Goal: Browse casually: Explore the website without a specific task or goal

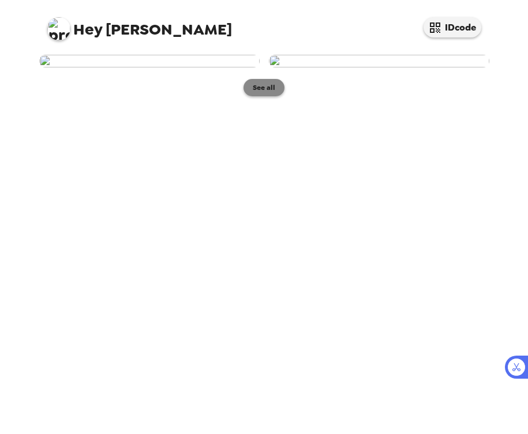
click at [265, 96] on button "See all" at bounding box center [263, 87] width 41 height 17
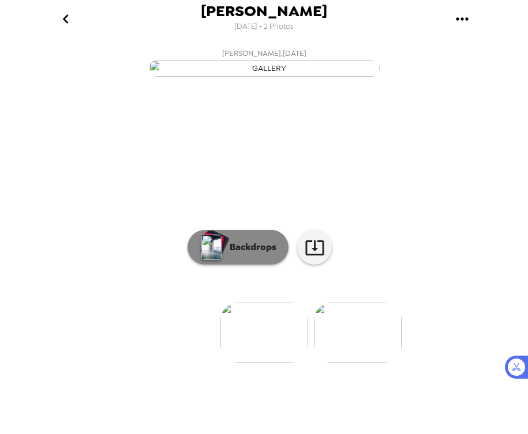
click at [252, 254] on p "Backdrops" at bounding box center [250, 247] width 52 height 14
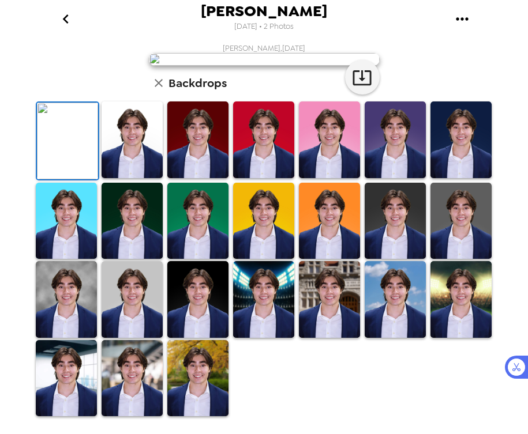
scroll to position [171, 0]
click at [150, 178] on img at bounding box center [131, 139] width 61 height 77
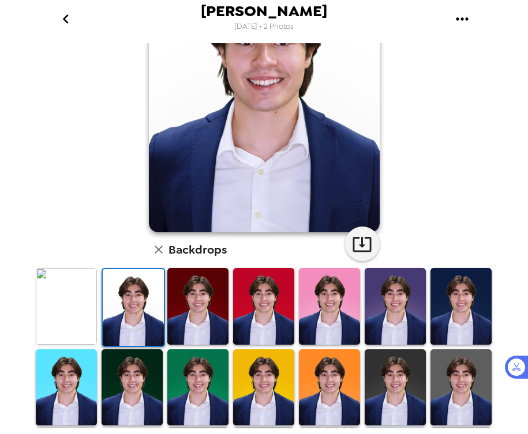
scroll to position [265, 0]
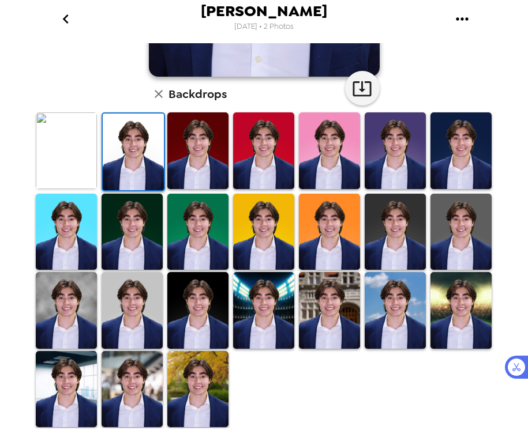
click at [138, 415] on img at bounding box center [131, 389] width 61 height 77
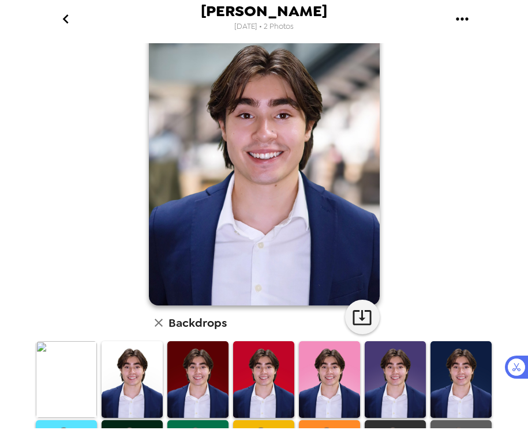
scroll to position [0, 0]
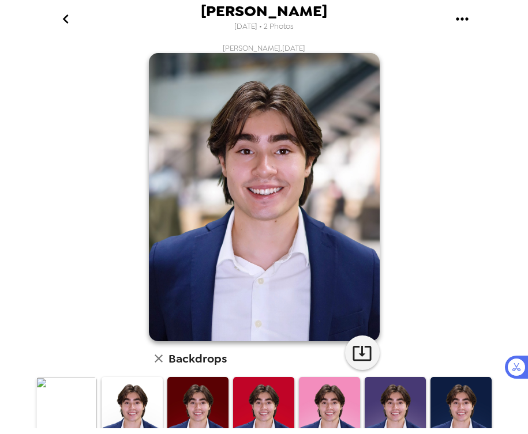
click at [100, 410] on div at bounding box center [132, 415] width 66 height 79
click at [116, 414] on img at bounding box center [131, 415] width 61 height 77
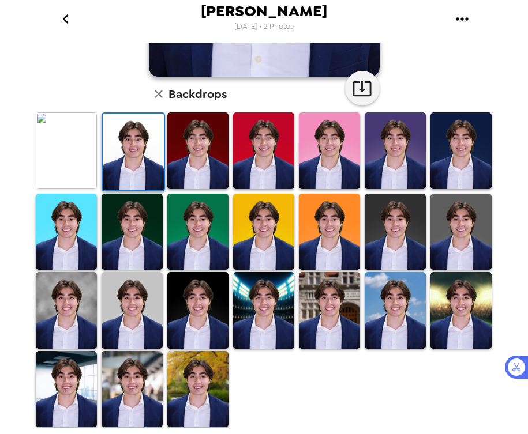
click at [203, 395] on img at bounding box center [197, 389] width 61 height 77
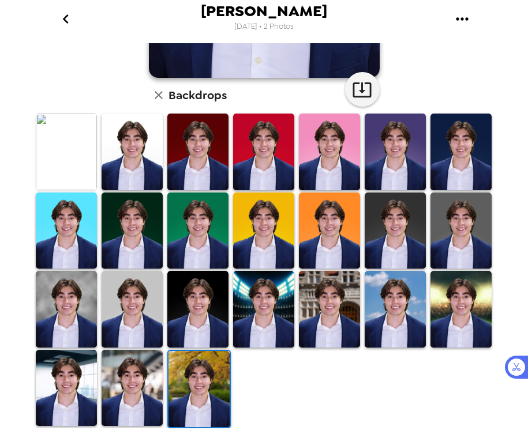
scroll to position [265, 0]
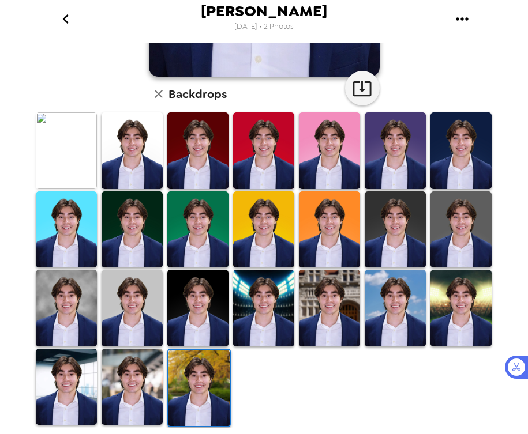
click at [146, 402] on img at bounding box center [131, 387] width 61 height 77
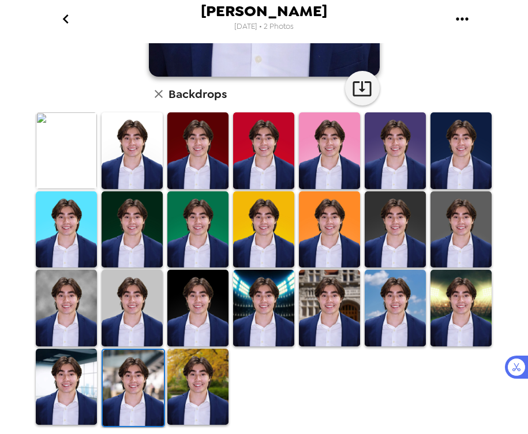
scroll to position [0, 0]
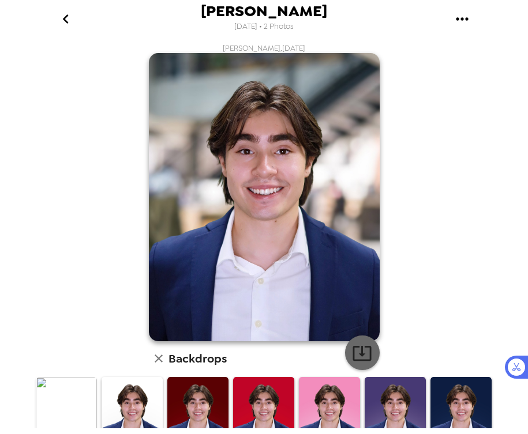
click at [362, 355] on icon "button" at bounding box center [361, 353] width 18 height 15
